Goal: Task Accomplishment & Management: Complete application form

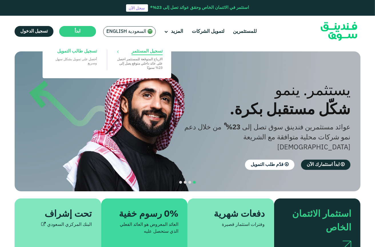
click at [130, 56] on link "تسجيل المستثمر الارباح المتوقعة للمستثمر احصل على عائد داخلي متوقع يصل إلى 23% …" at bounding box center [140, 58] width 52 height 27
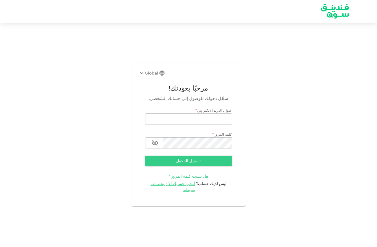
click at [160, 77] on div "Global" at bounding box center [151, 73] width 27 height 7
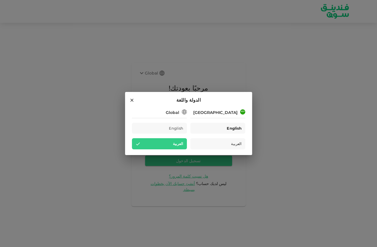
click at [215, 132] on div "English" at bounding box center [217, 128] width 55 height 11
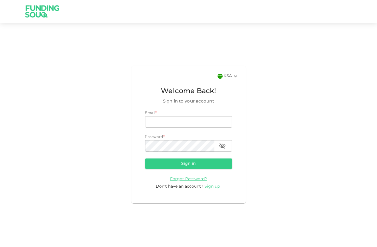
click at [207, 186] on span "Sign up" at bounding box center [212, 187] width 15 height 4
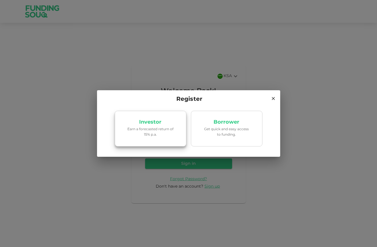
click at [175, 137] on link "Investor Earn a forecasted return of 15% p.a." at bounding box center [151, 129] width 72 height 36
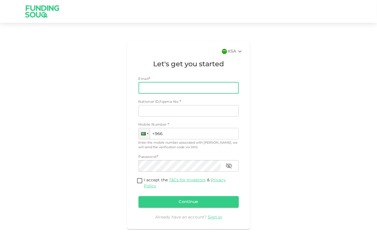
click at [164, 88] on input "Email" at bounding box center [185, 87] width 94 height 11
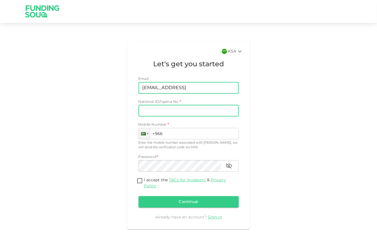
type input "alisher@comfi.ai"
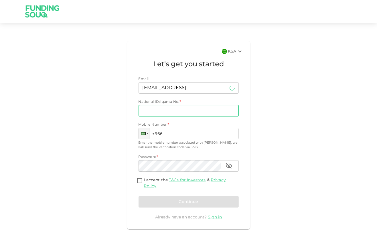
click at [158, 109] on input "National ID/Iqama No." at bounding box center [188, 110] width 100 height 11
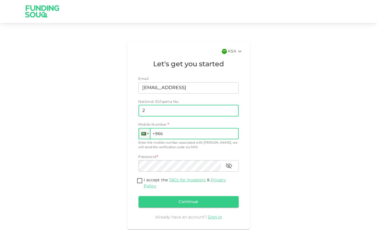
type input "2"
click at [157, 133] on input "+966" at bounding box center [188, 133] width 100 height 11
click at [146, 133] on div at bounding box center [144, 134] width 11 height 10
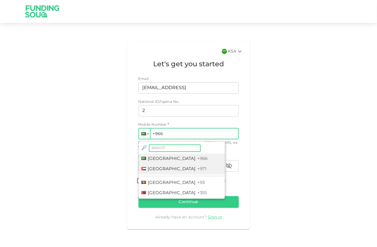
click at [158, 168] on span "United Arab Emirates" at bounding box center [172, 169] width 48 height 4
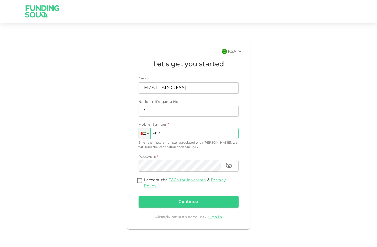
click at [176, 138] on input "+971" at bounding box center [188, 133] width 100 height 11
type input "+971 525 255 050"
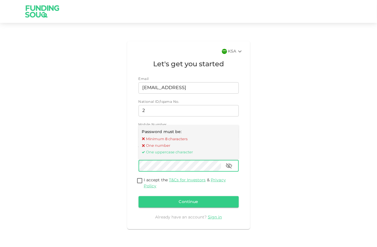
click at [230, 163] on icon "button" at bounding box center [228, 166] width 7 height 7
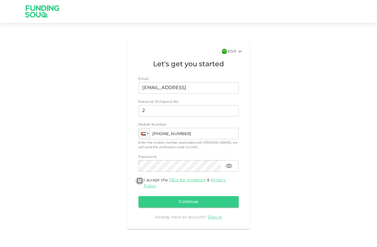
click at [140, 181] on input "I accept the T&Cs for Investors & Privacy Policy" at bounding box center [139, 182] width 9 height 8
checkbox input "true"
click at [177, 115] on input "2" at bounding box center [188, 110] width 100 height 11
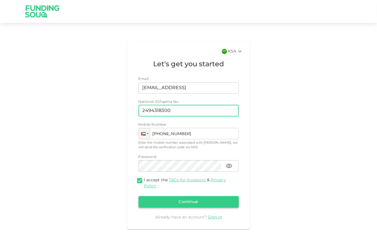
type input "2494318300"
click at [197, 199] on button "Continue" at bounding box center [188, 202] width 100 height 11
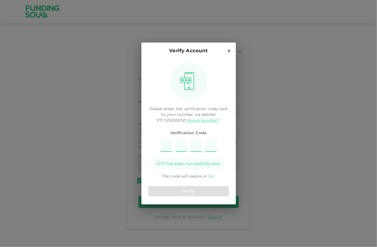
click at [231, 49] on icon at bounding box center [228, 50] width 5 height 5
